Goal: Navigation & Orientation: Find specific page/section

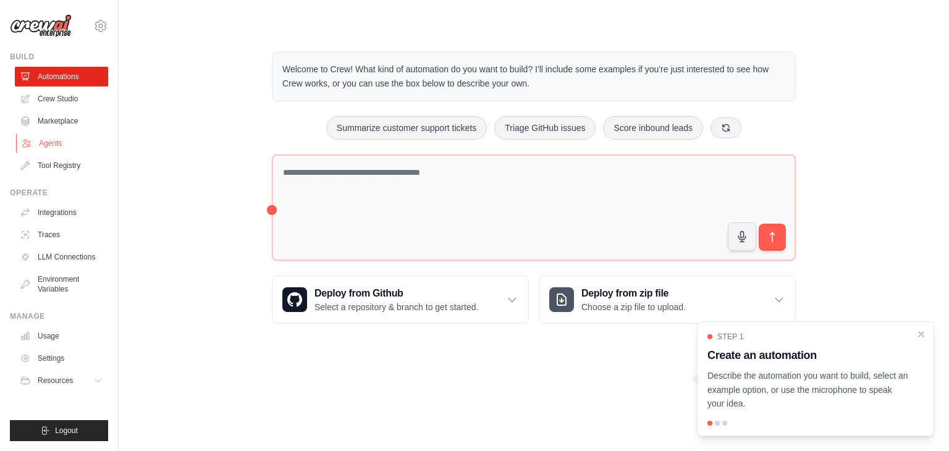
click at [57, 143] on link "Agents" at bounding box center [62, 144] width 93 height 20
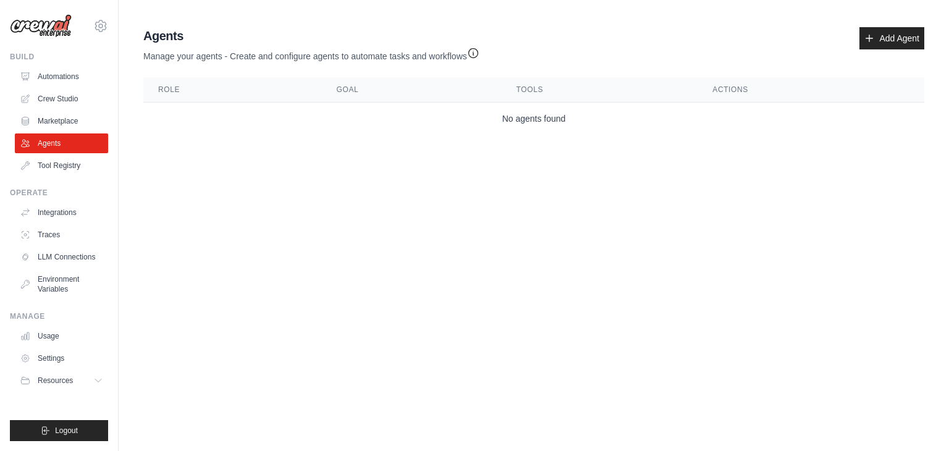
click at [62, 32] on img at bounding box center [41, 25] width 62 height 23
click at [99, 25] on icon at bounding box center [101, 26] width 4 height 4
